Goal: Transaction & Acquisition: Book appointment/travel/reservation

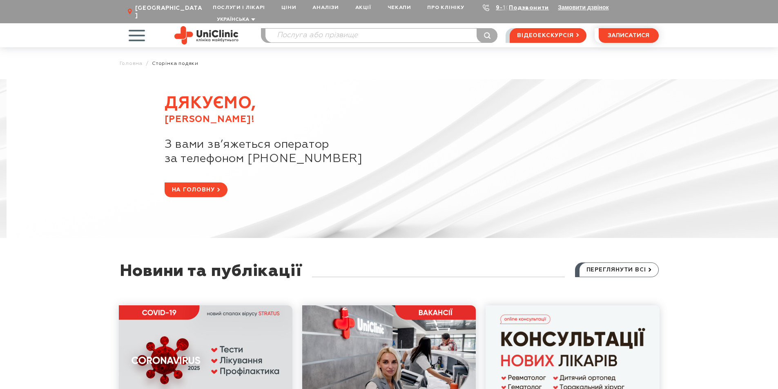
drag, startPoint x: 253, startPoint y: 153, endPoint x: 391, endPoint y: 150, distance: 138.0
click at [391, 152] on span "за телефоном +38 (066) 493-14-81" at bounding box center [412, 159] width 494 height 14
click at [344, 152] on span "за телефоном +38 (066) 493-14-81" at bounding box center [412, 159] width 494 height 14
click at [210, 184] on span "на головну" at bounding box center [193, 190] width 43 height 14
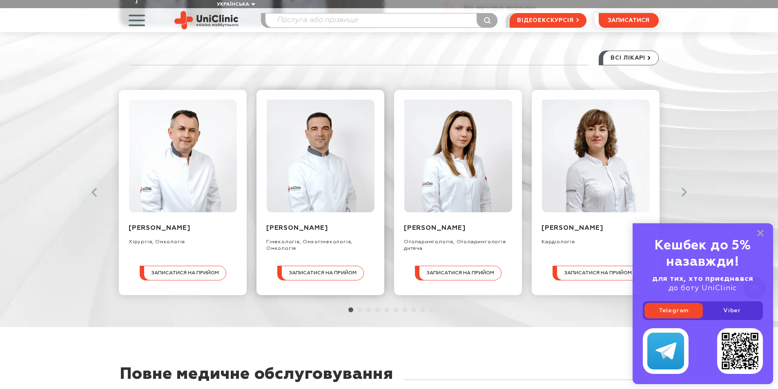
scroll to position [980, 0]
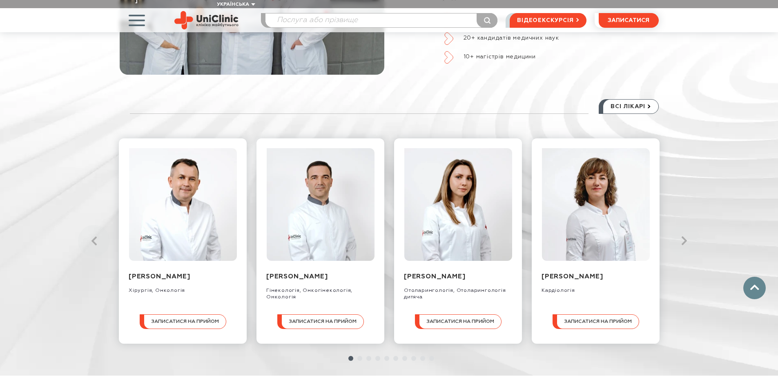
scroll to position [857, 0]
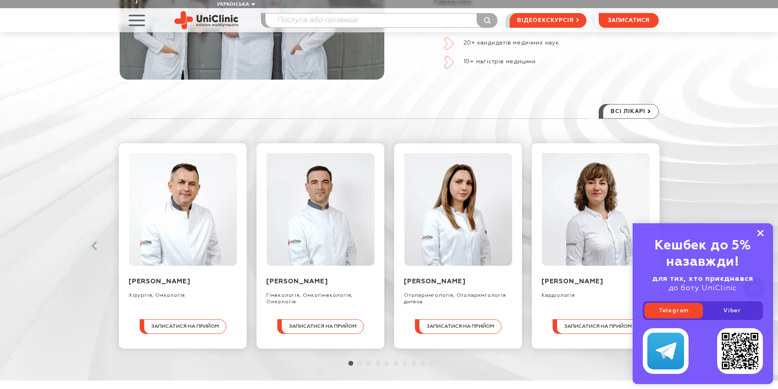
click at [761, 234] on rect at bounding box center [760, 233] width 7 height 7
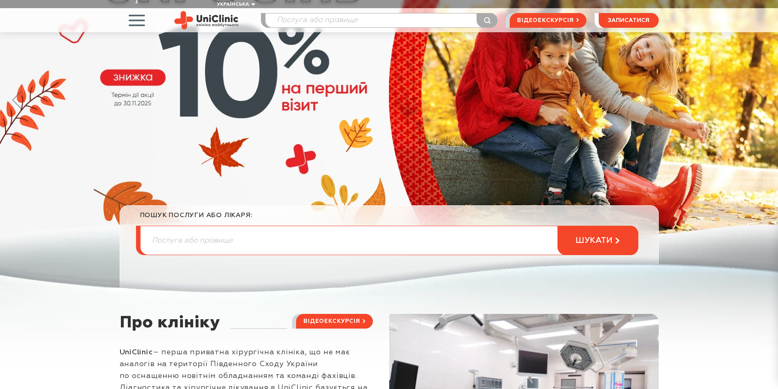
scroll to position [0, 0]
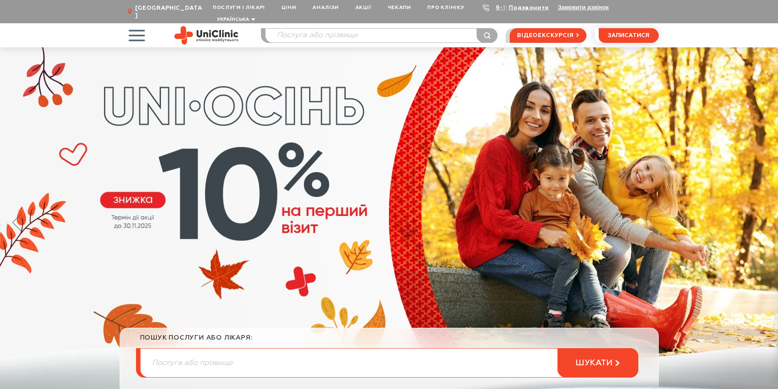
click at [137, 25] on span "button" at bounding box center [137, 35] width 34 height 34
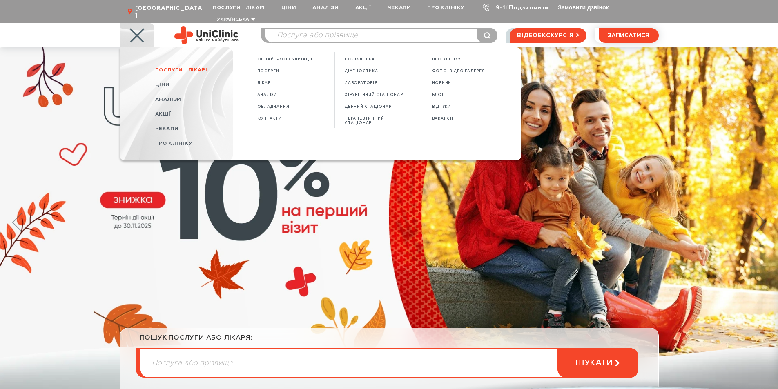
click at [175, 67] on span "Послуги і лікарі" at bounding box center [181, 69] width 52 height 5
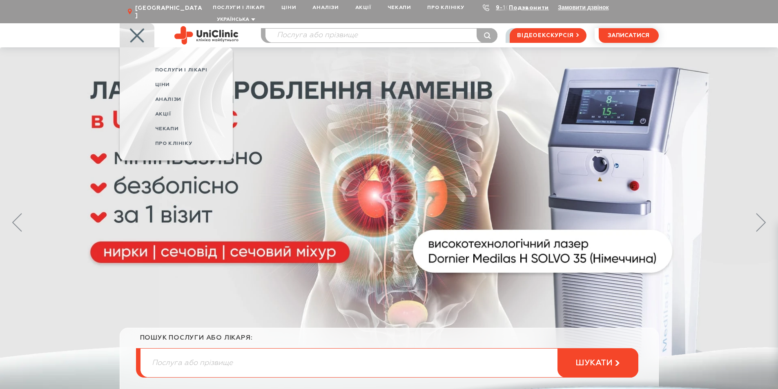
click at [195, 67] on span "Послуги і лікарі" at bounding box center [181, 69] width 52 height 5
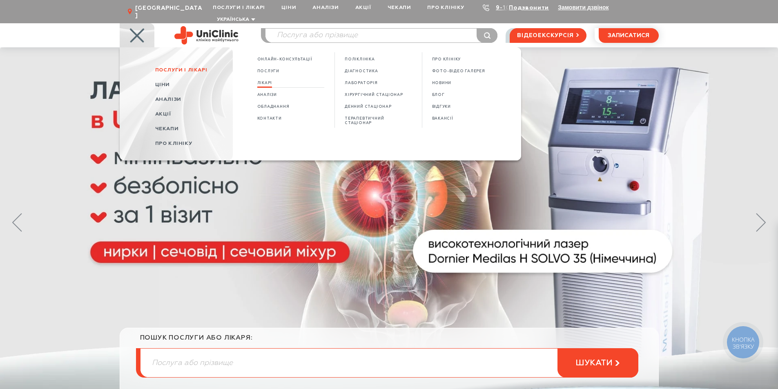
click at [265, 81] on span "Лікарі" at bounding box center [264, 83] width 15 height 4
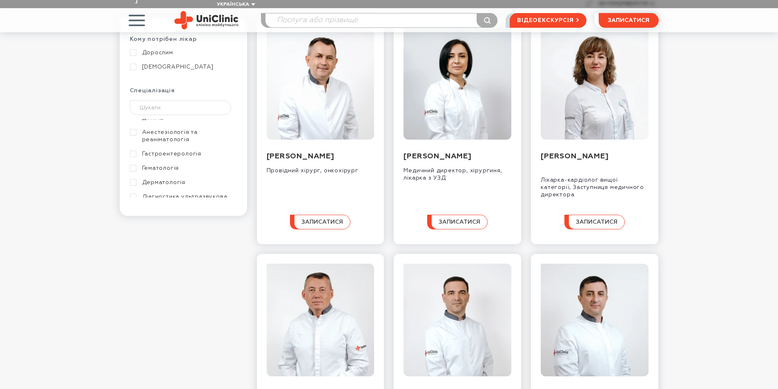
scroll to position [82, 0]
click at [169, 138] on link "Дерматологія" at bounding box center [182, 141] width 105 height 7
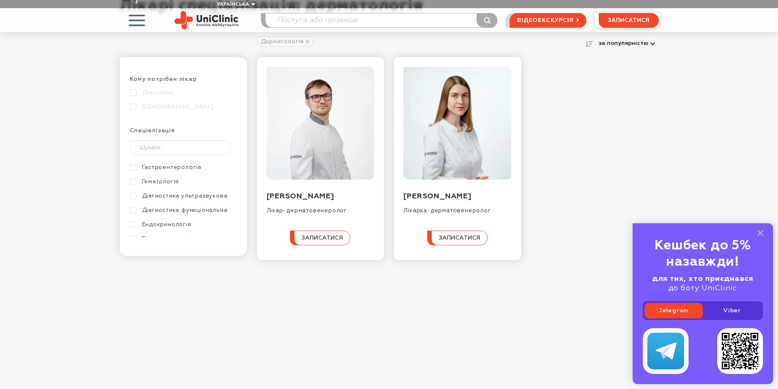
scroll to position [82, 0]
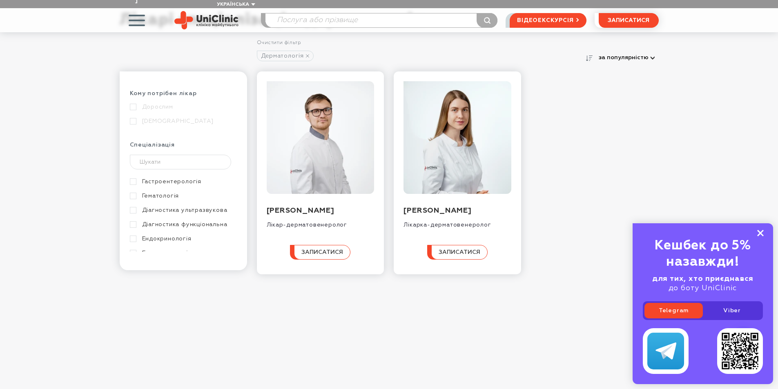
click at [761, 232] on rect at bounding box center [760, 233] width 7 height 7
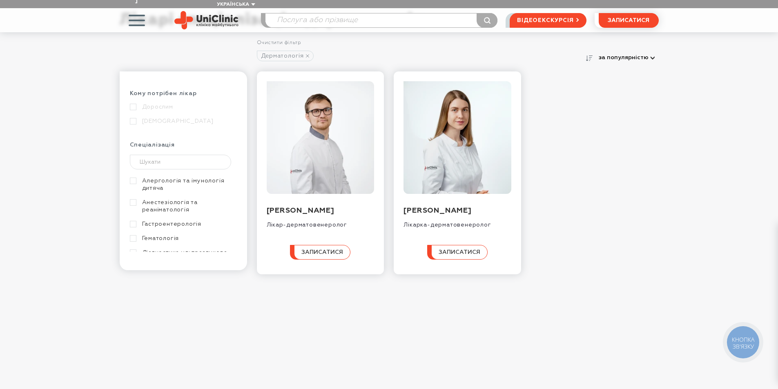
scroll to position [0, 0]
click at [134, 174] on link "Дерматологія" at bounding box center [182, 177] width 105 height 7
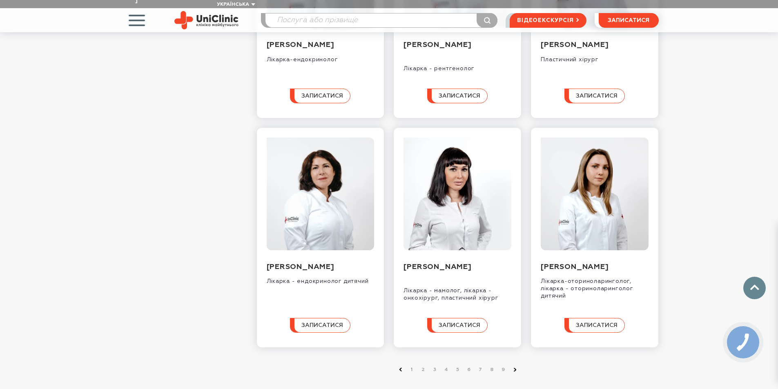
scroll to position [776, 0]
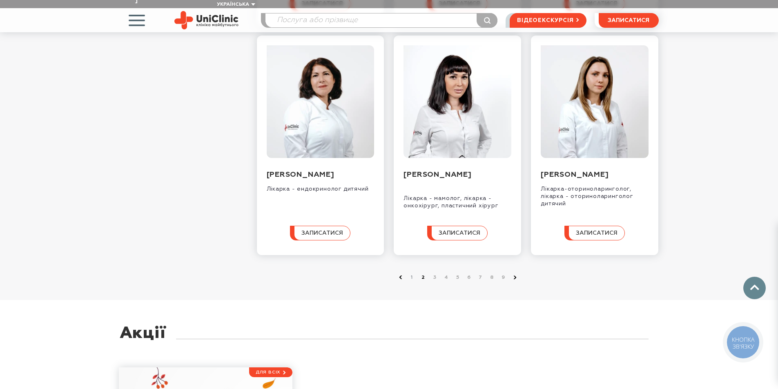
click at [423, 282] on link "2" at bounding box center [423, 278] width 8 height 8
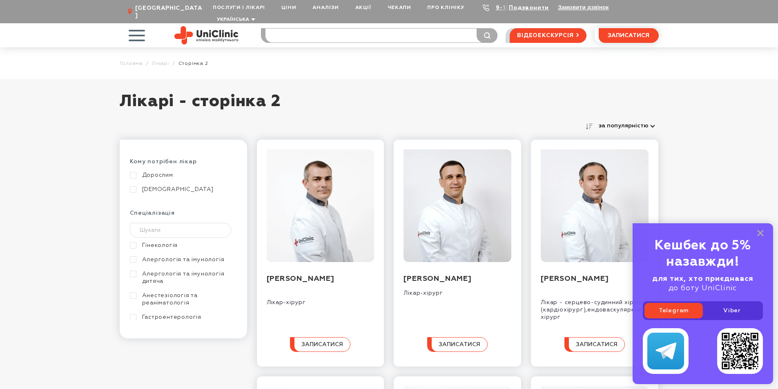
click at [332, 29] on input "search" at bounding box center [381, 36] width 232 height 14
type input "3"
type input "узд черевної"
click at [476, 28] on button "submit" at bounding box center [486, 35] width 21 height 15
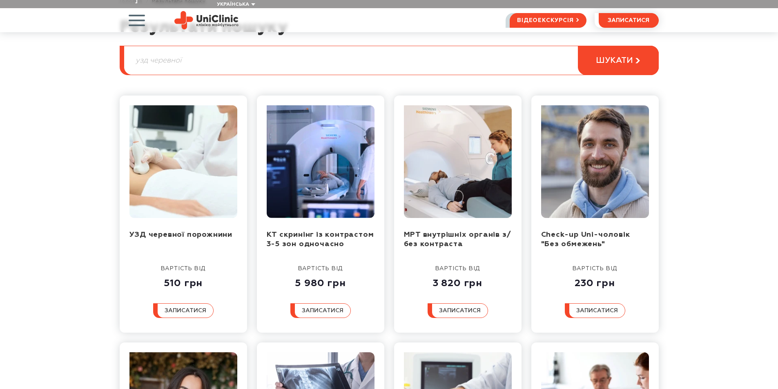
scroll to position [82, 0]
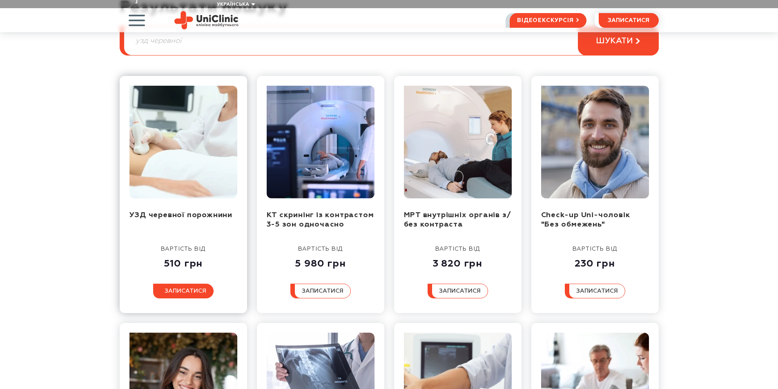
click at [181, 288] on span "записатися" at bounding box center [186, 291] width 42 height 6
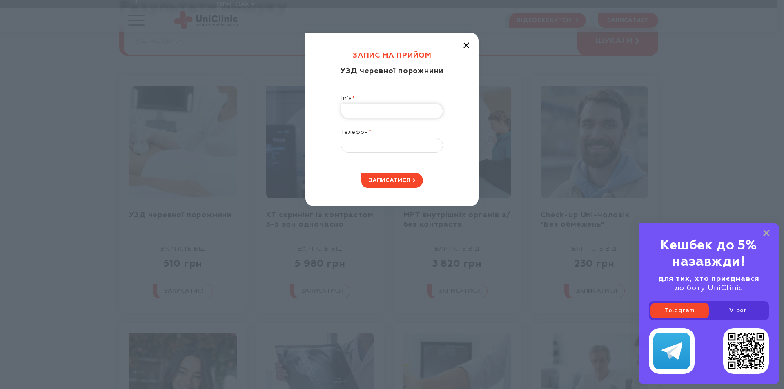
click at [395, 111] on input "Ім’я *" at bounding box center [392, 111] width 102 height 15
type input "Анастасія"
click at [387, 145] on input "Телефон *" at bounding box center [392, 145] width 102 height 15
type input "+38 (066) 493-14-81"
click at [385, 182] on span "записатися" at bounding box center [390, 181] width 42 height 6
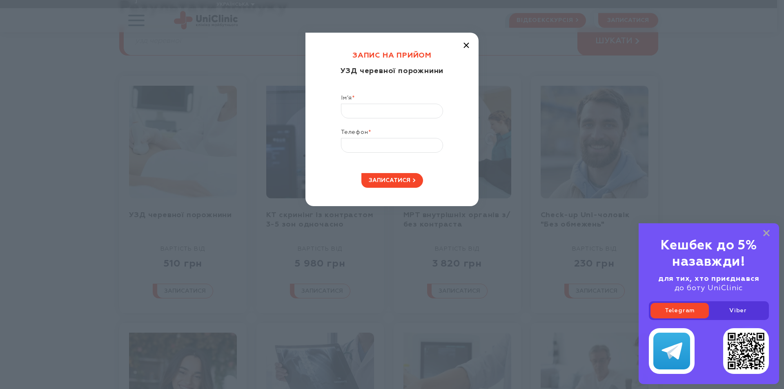
click at [467, 49] on div "Запис на прийом УЗД черевної порожнини Ім’я * Телефон * записатися" at bounding box center [391, 120] width 173 height 174
click at [465, 47] on icon "button" at bounding box center [466, 45] width 6 height 6
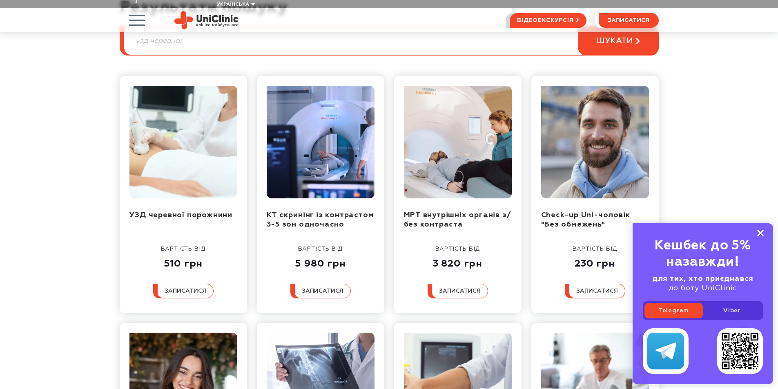
click at [760, 235] on icon at bounding box center [760, 233] width 7 height 7
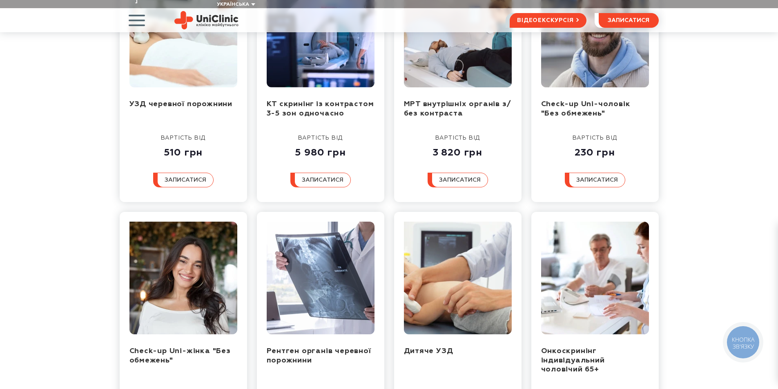
scroll to position [163, 0]
